Goal: Task Accomplishment & Management: Use online tool/utility

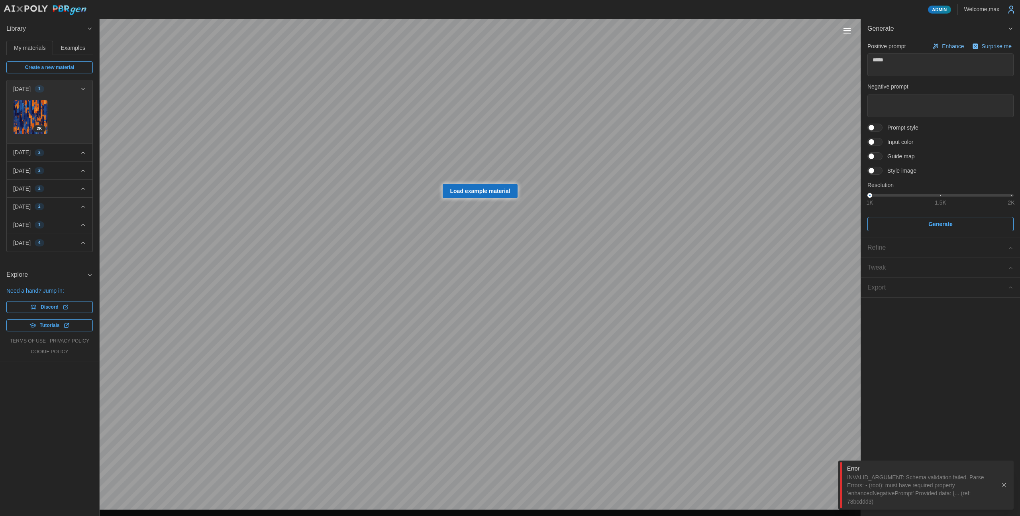
click at [467, 191] on span "Load example material" at bounding box center [480, 191] width 60 height 14
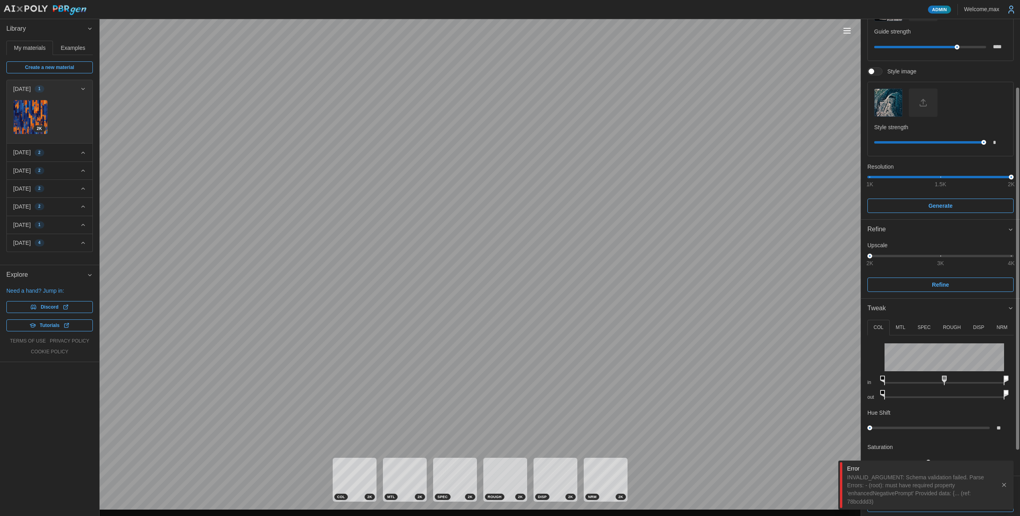
scroll to position [183, 0]
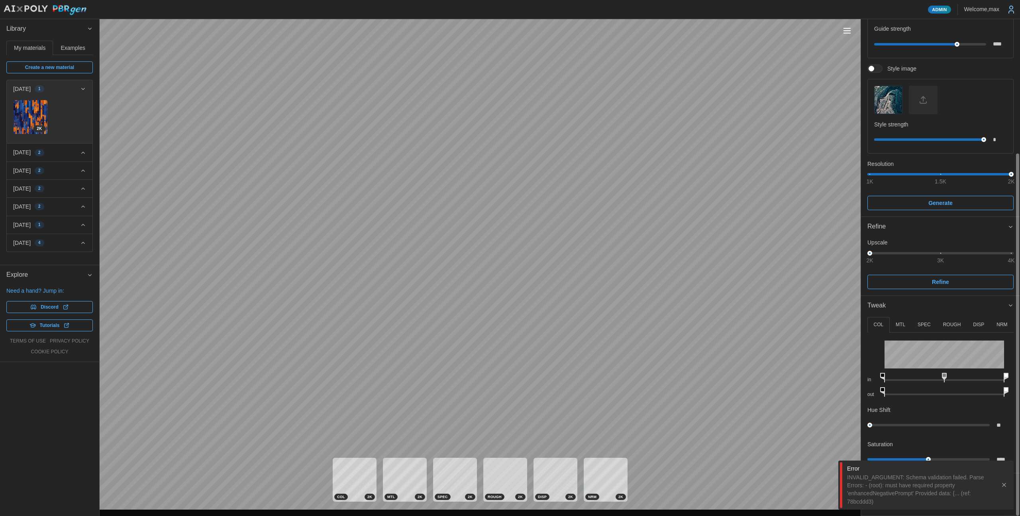
click at [1003, 485] on icon "button" at bounding box center [1004, 484] width 6 height 6
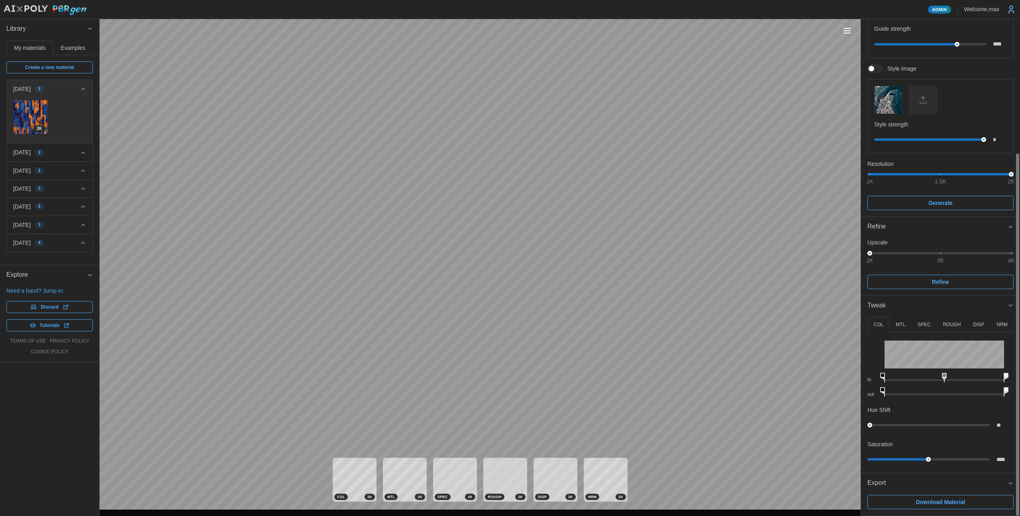
scroll to position [0, 0]
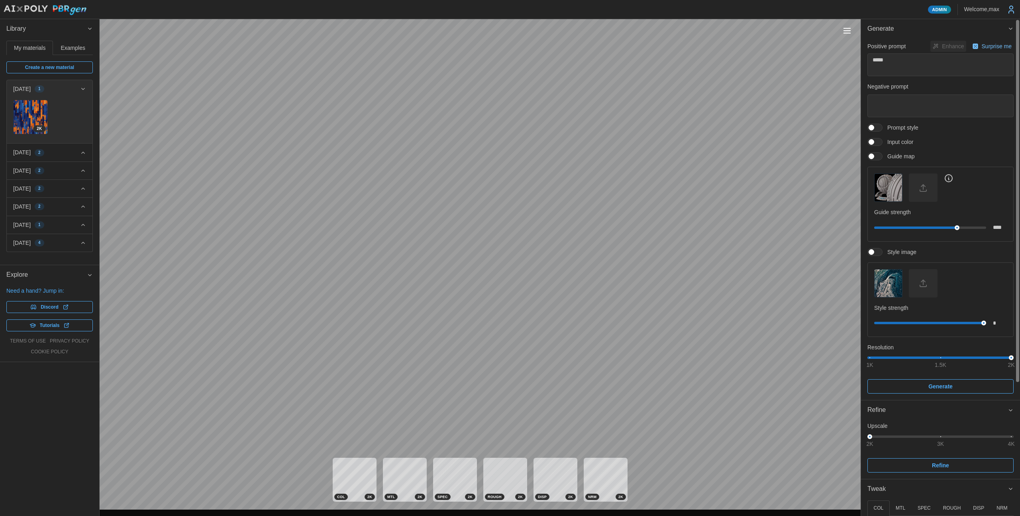
click at [982, 49] on p "Surprise me" at bounding box center [997, 46] width 31 height 8
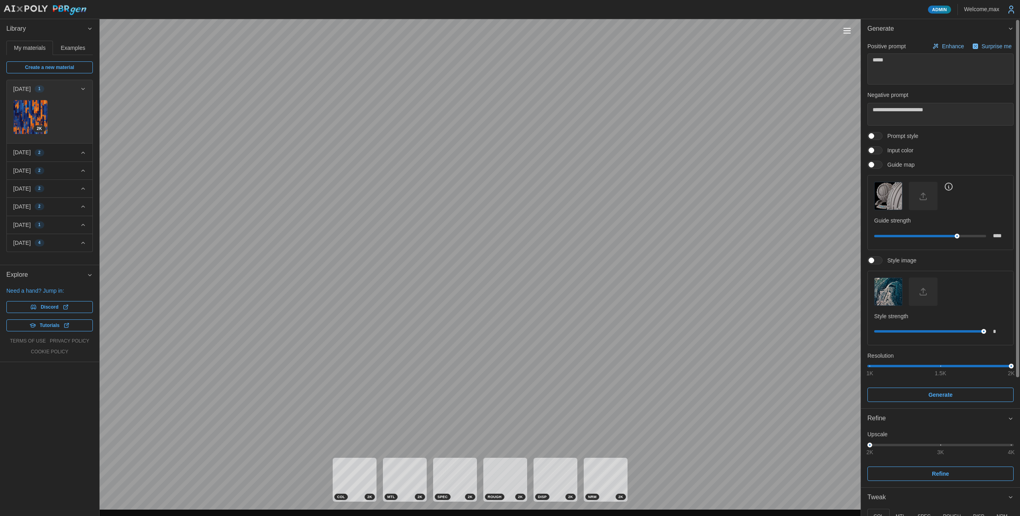
click at [942, 44] on p "Enhance" at bounding box center [954, 46] width 24 height 8
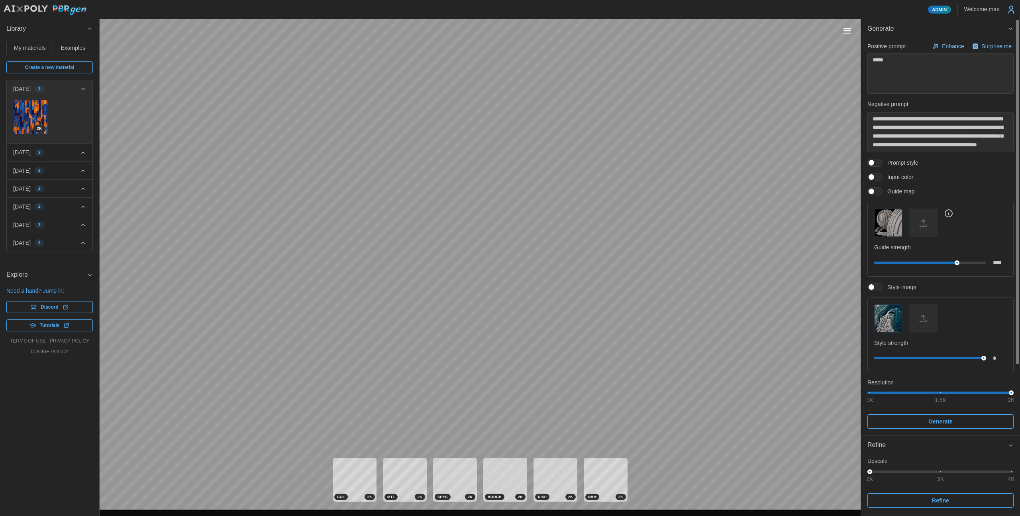
click at [937, 46] on icon "button" at bounding box center [936, 46] width 10 height 6
click at [945, 42] on span "Enhance" at bounding box center [948, 46] width 35 height 10
click at [985, 50] on p "Surprise me" at bounding box center [997, 46] width 31 height 8
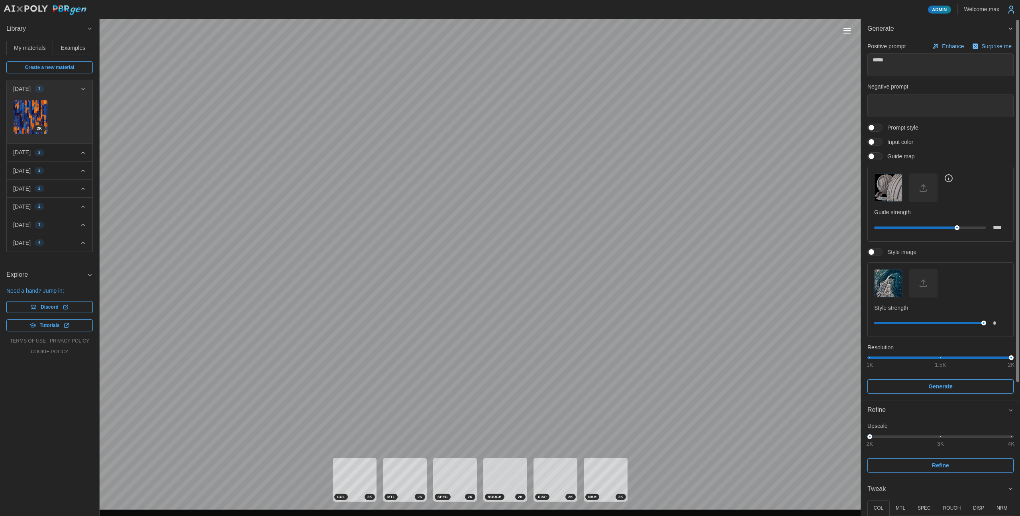
scroll to position [0, 0]
click at [938, 47] on icon "button" at bounding box center [936, 46] width 10 height 6
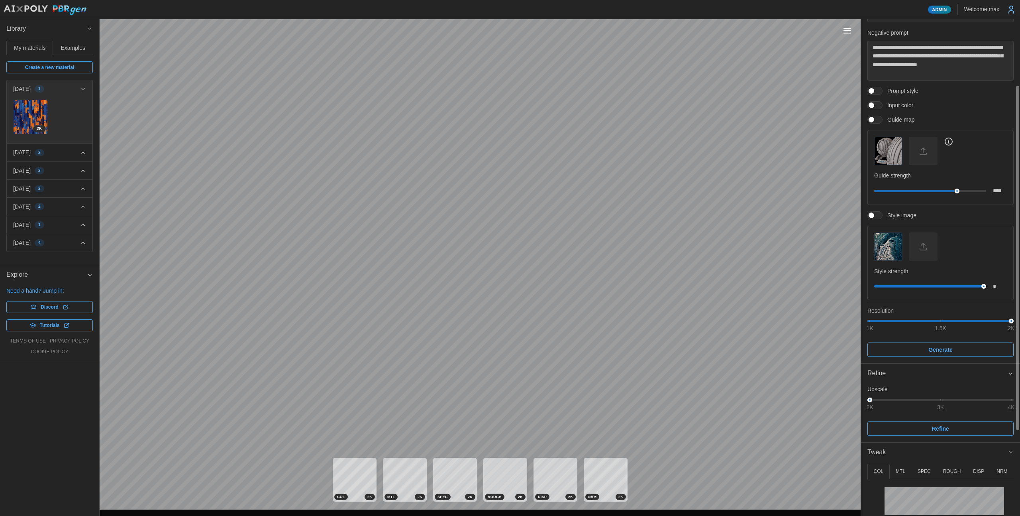
scroll to position [111, 0]
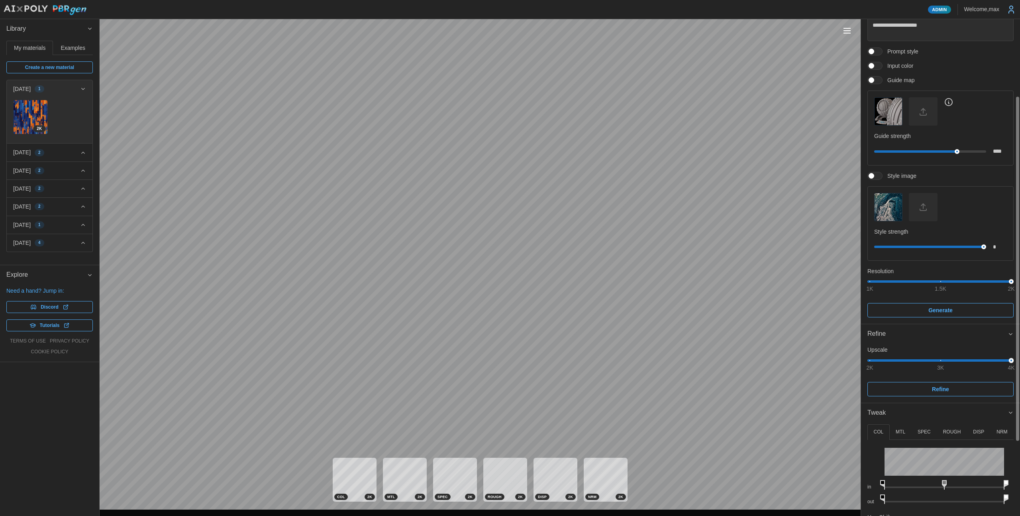
drag, startPoint x: 994, startPoint y: 361, endPoint x: 1020, endPoint y: 361, distance: 25.9
click at [1020, 361] on div "**********" at bounding box center [940, 267] width 159 height 497
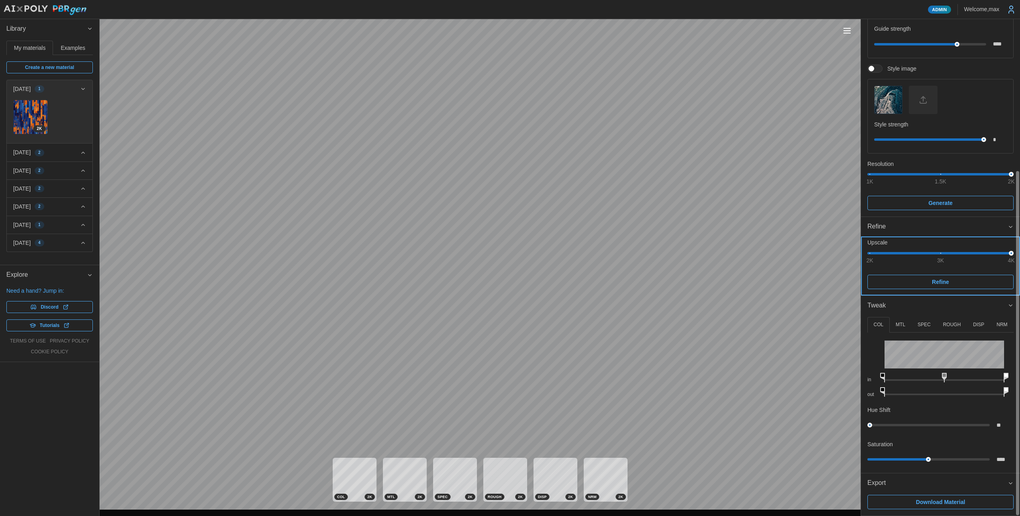
scroll to position [0, 0]
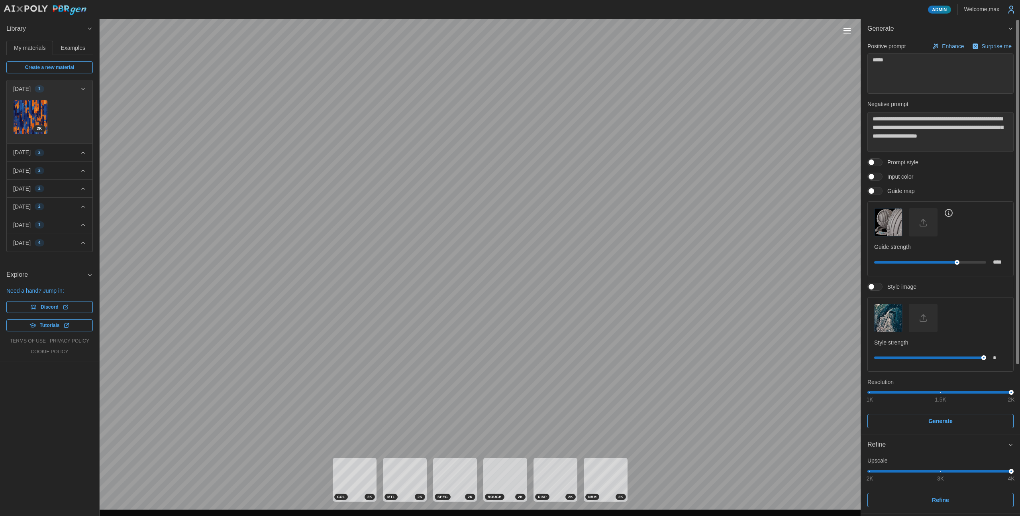
click at [873, 176] on span at bounding box center [872, 177] width 6 height 6
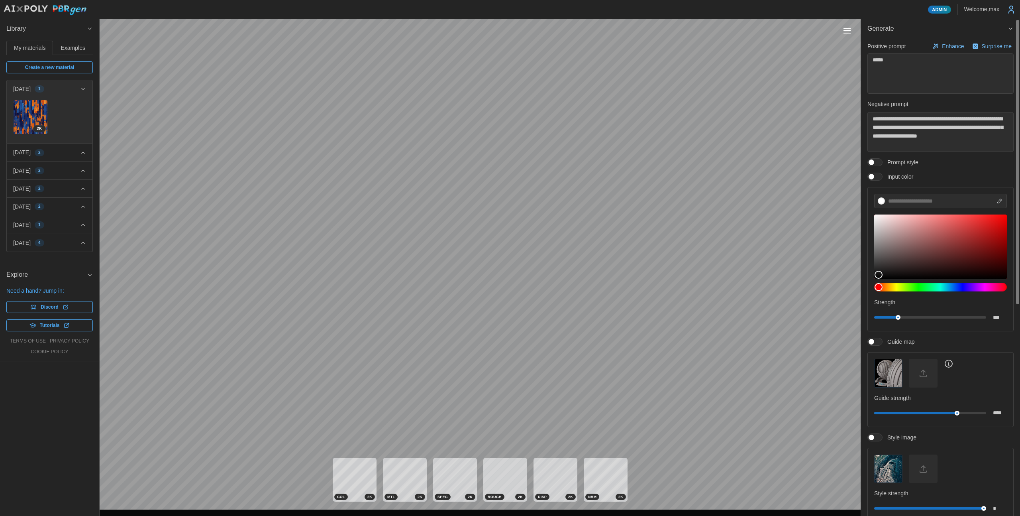
type textarea "*"
type input "*******"
click at [982, 224] on div at bounding box center [941, 247] width 124 height 56
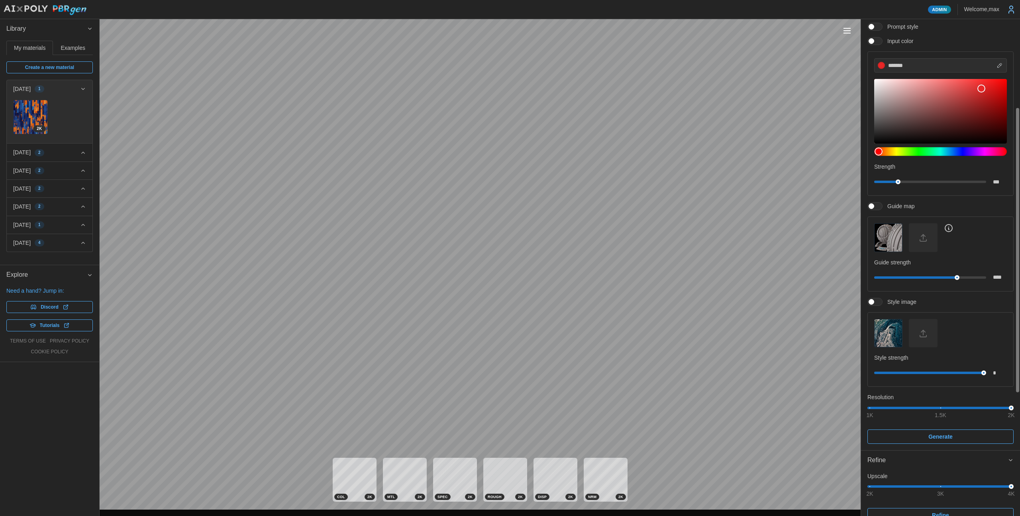
scroll to position [198, 0]
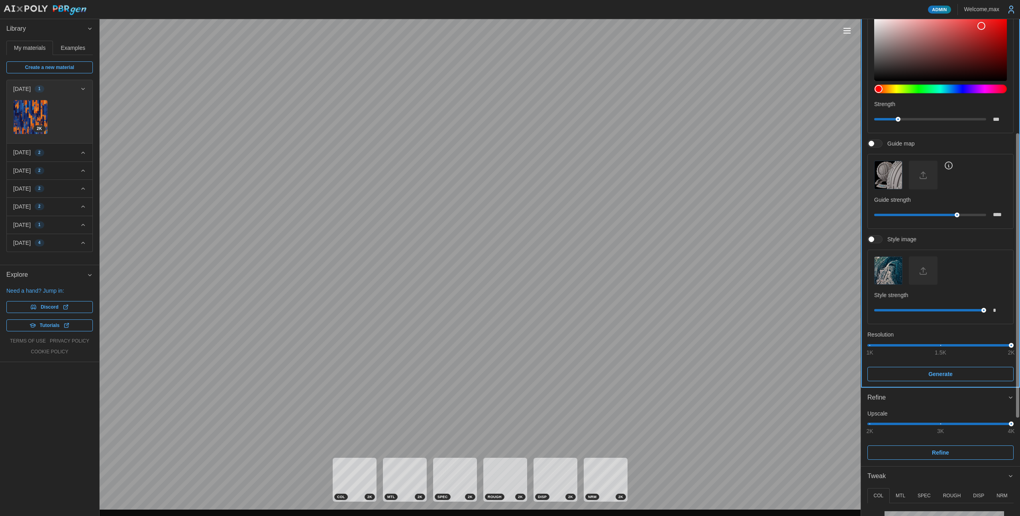
click at [911, 367] on span "Generate" at bounding box center [940, 374] width 131 height 14
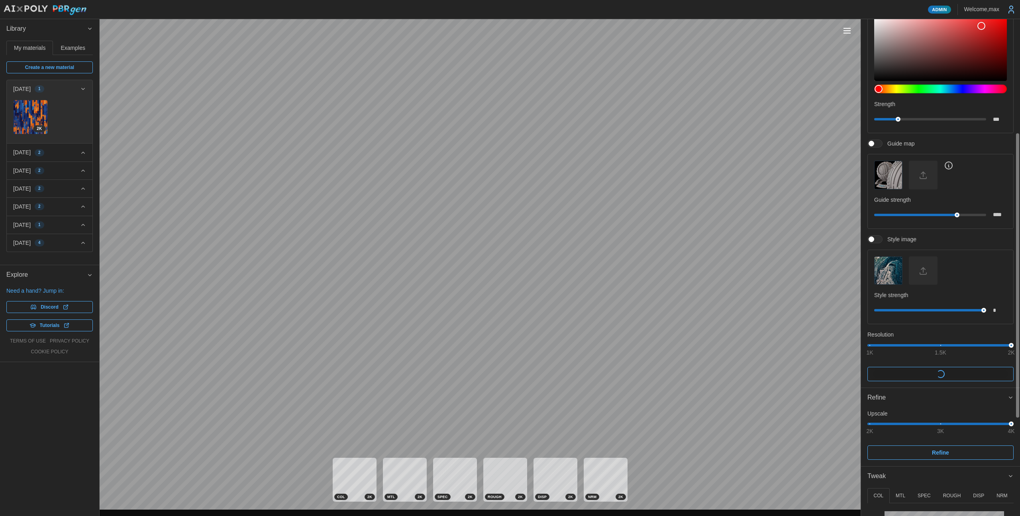
click at [922, 396] on div "Refine" at bounding box center [938, 398] width 140 height 10
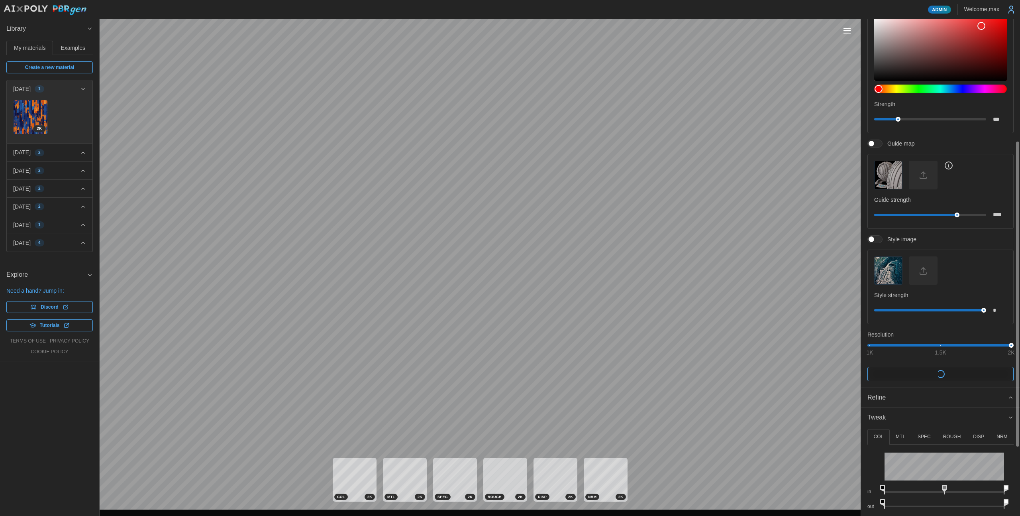
click at [920, 417] on span "Tweak" at bounding box center [938, 418] width 140 height 20
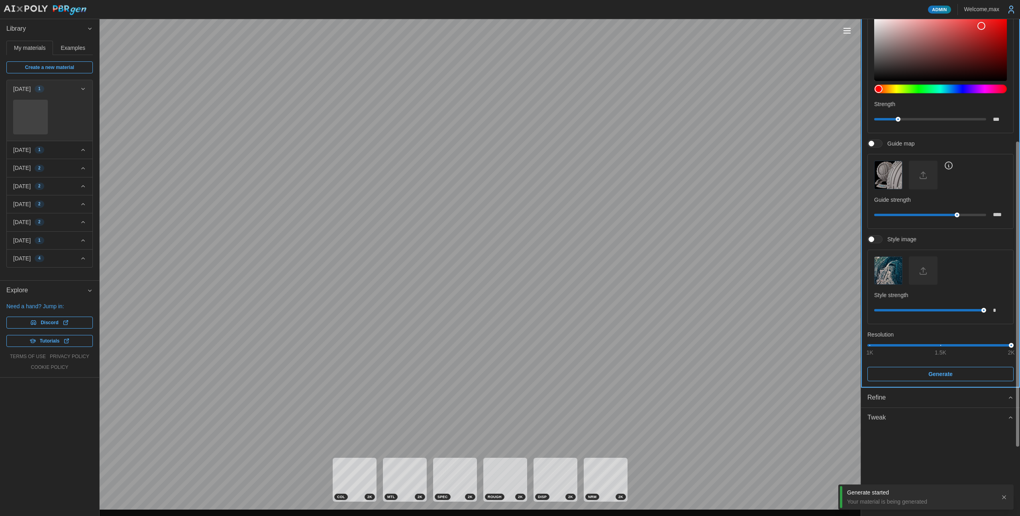
scroll to position [152, 0]
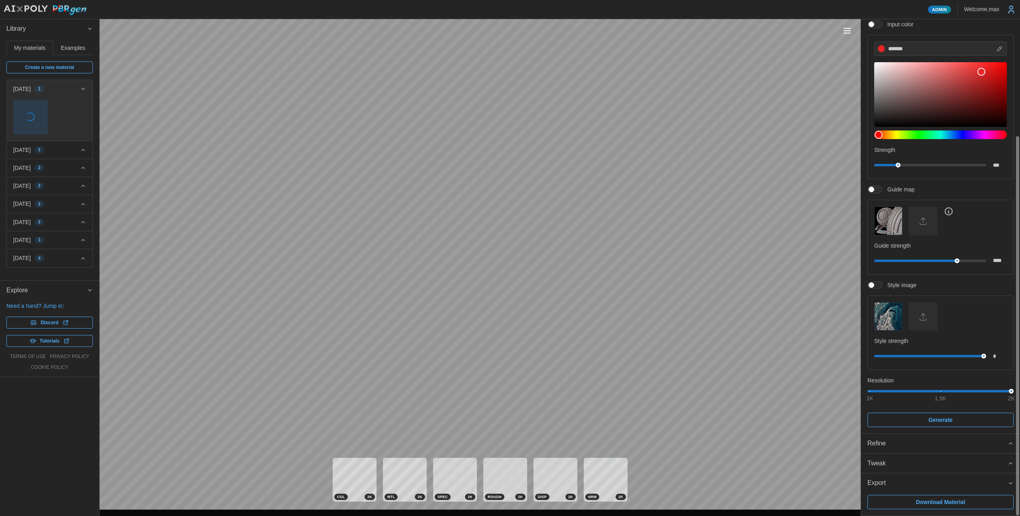
click at [1008, 14] on icon at bounding box center [1012, 10] width 10 height 10
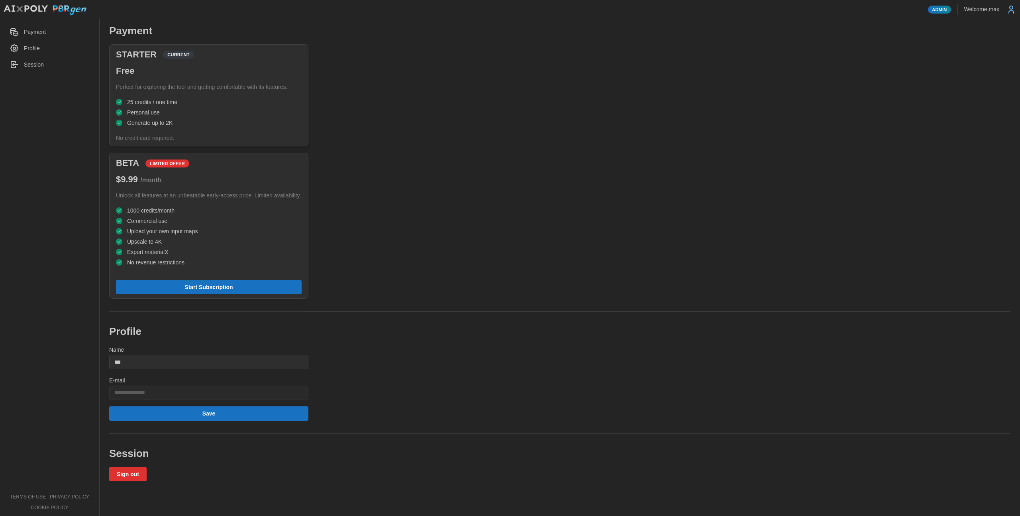
click at [35, 6] on img at bounding box center [45, 10] width 84 height 11
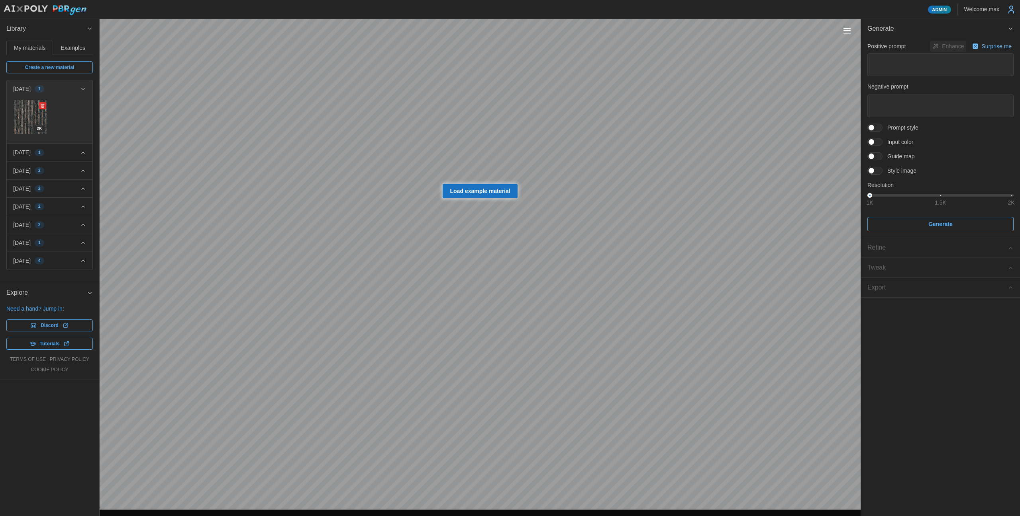
click at [20, 110] on img at bounding box center [31, 117] width 34 height 34
type textarea "*"
type textarea "**********"
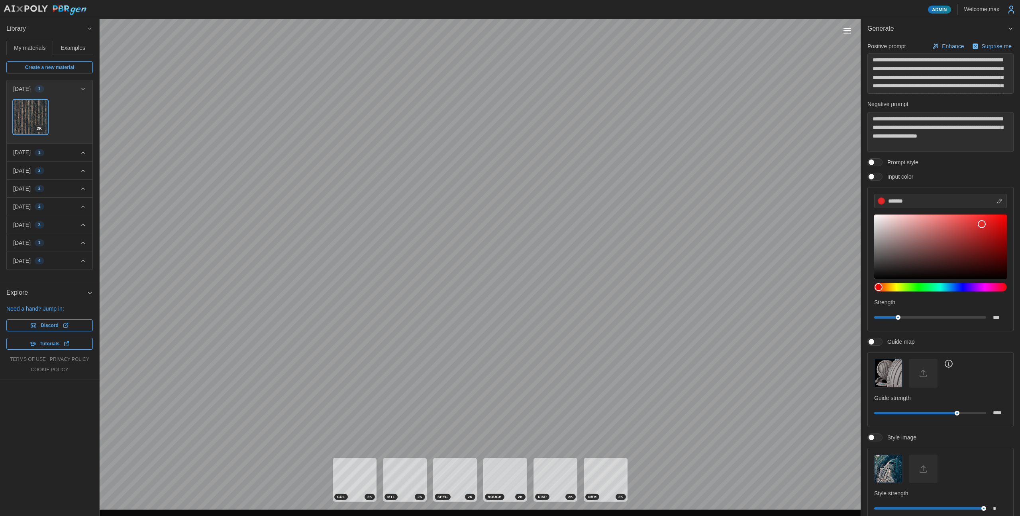
type textarea "*"
click at [1009, 10] on icon at bounding box center [1012, 10] width 10 height 10
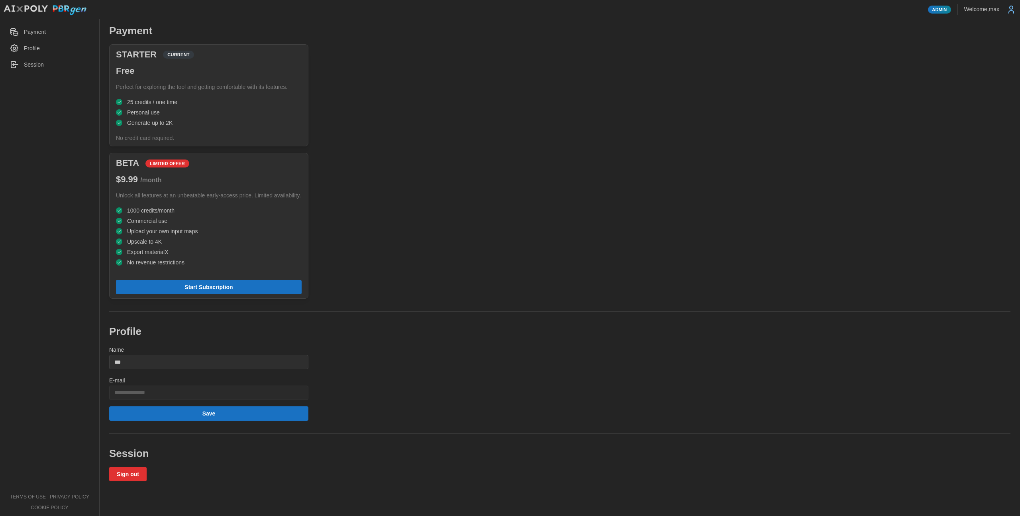
click at [129, 481] on span "Sign out" at bounding box center [128, 474] width 22 height 14
